Goal: Task Accomplishment & Management: Manage account settings

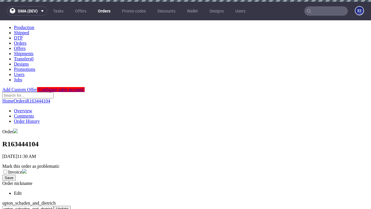
scroll to position [237, 0]
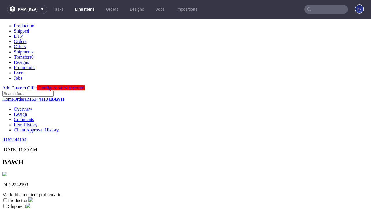
scroll to position [102, 0]
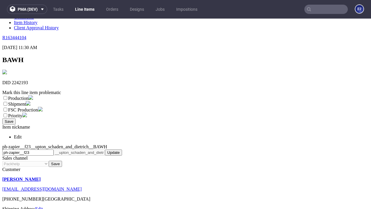
select select "dtp_ca_needed"
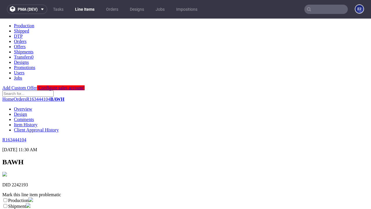
scroll to position [0, 0]
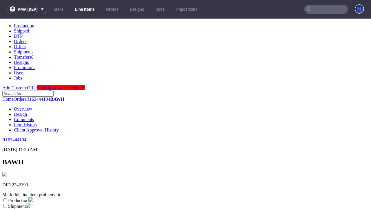
checkbox input "true"
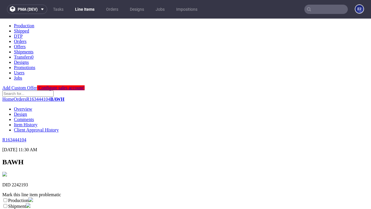
scroll to position [5, 0]
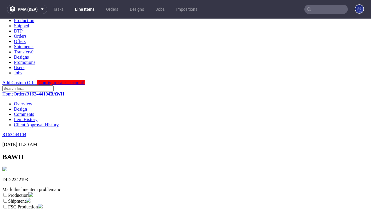
type textarea "test"
